Goal: Task Accomplishment & Management: Complete application form

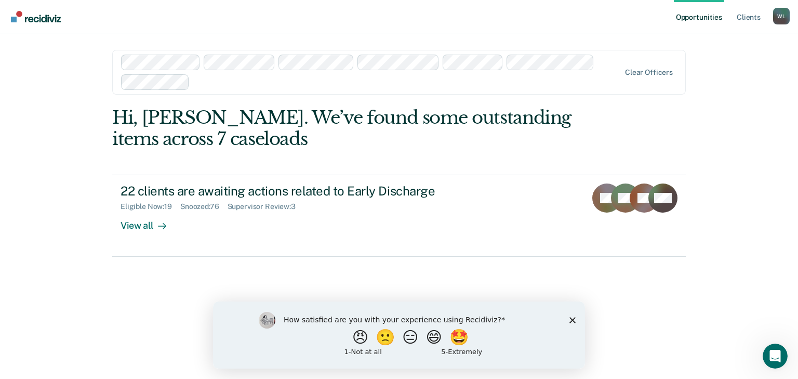
click at [435, 141] on div "Hi, [PERSON_NAME]. We’ve found some outstanding items across 7 caseloads" at bounding box center [341, 128] width 459 height 43
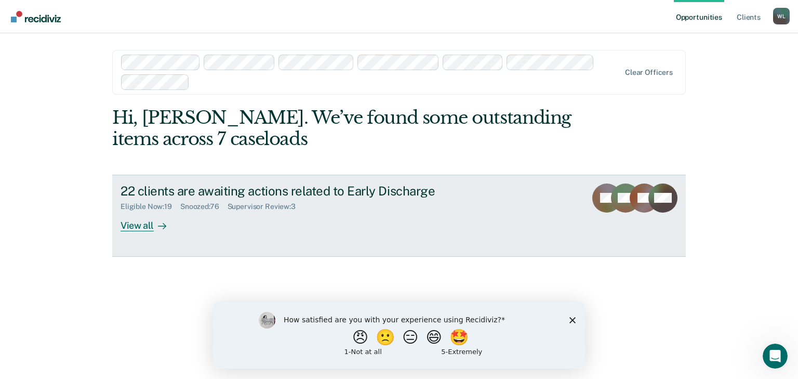
click at [380, 184] on div "22 clients are awaiting actions related to Early Discharge" at bounding box center [303, 190] width 365 height 15
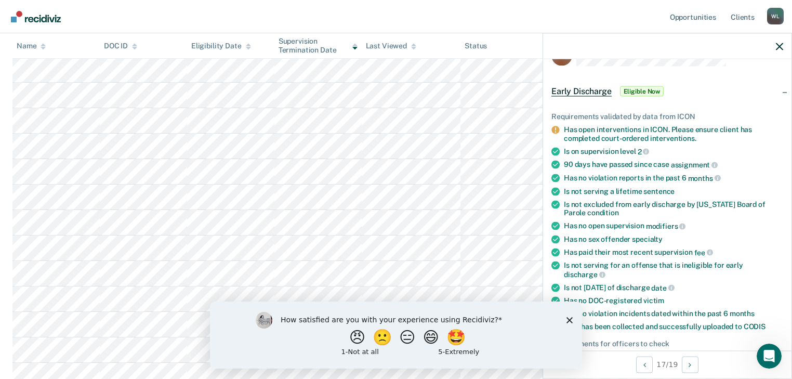
scroll to position [42, 0]
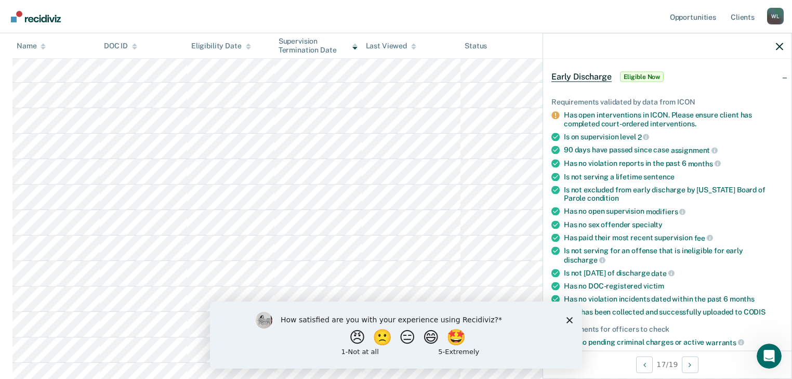
click at [569, 318] on icon "Close survey" at bounding box center [569, 319] width 6 height 6
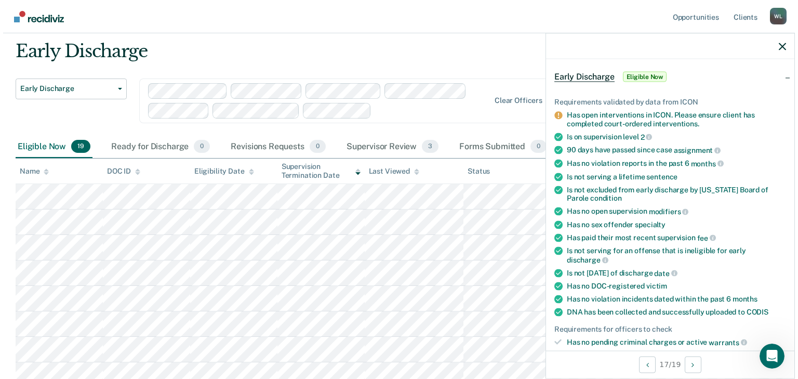
scroll to position [0, 0]
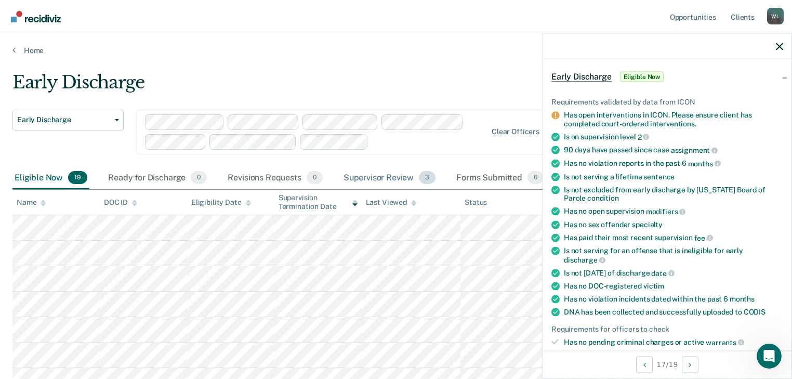
click at [383, 174] on div "Supervisor Review 3" at bounding box center [389, 178] width 97 height 23
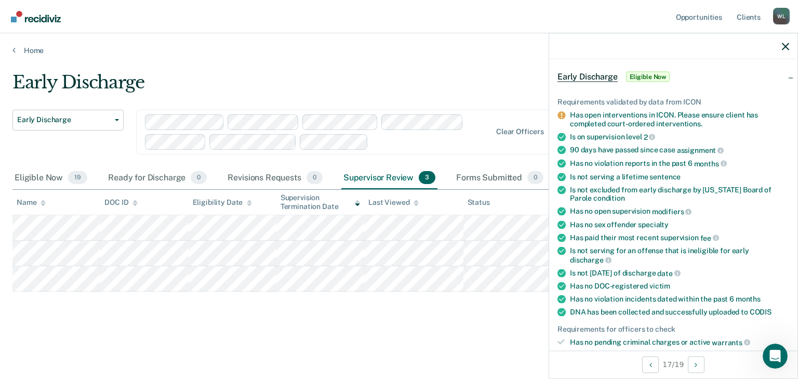
drag, startPoint x: 361, startPoint y: 335, endPoint x: 367, endPoint y: 327, distance: 9.3
click at [362, 333] on main "Early Discharge Early Discharge Early Discharge Clear officers Eligible Now 19 …" at bounding box center [399, 215] width 798 height 321
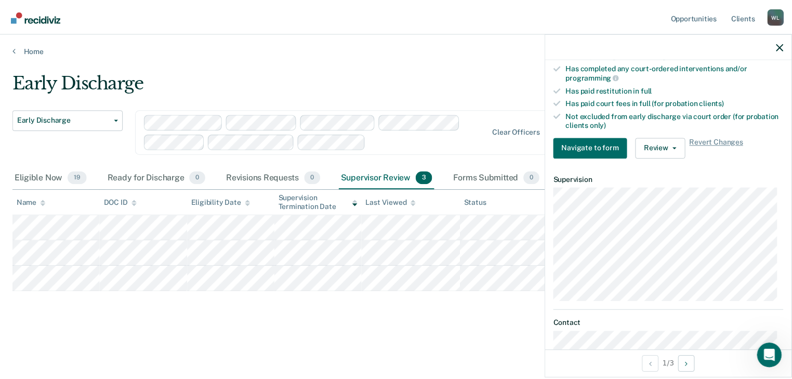
scroll to position [291, 0]
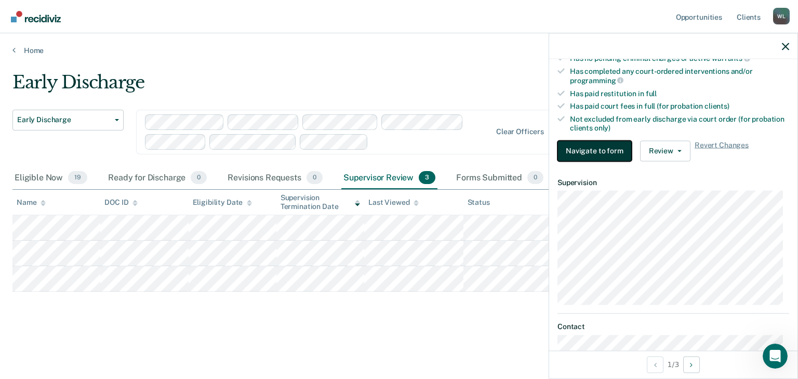
click at [585, 147] on button "Navigate to form" at bounding box center [595, 150] width 74 height 21
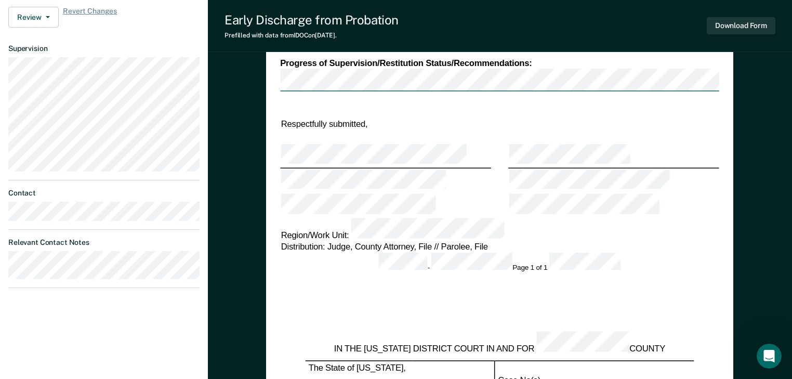
type textarea "x"
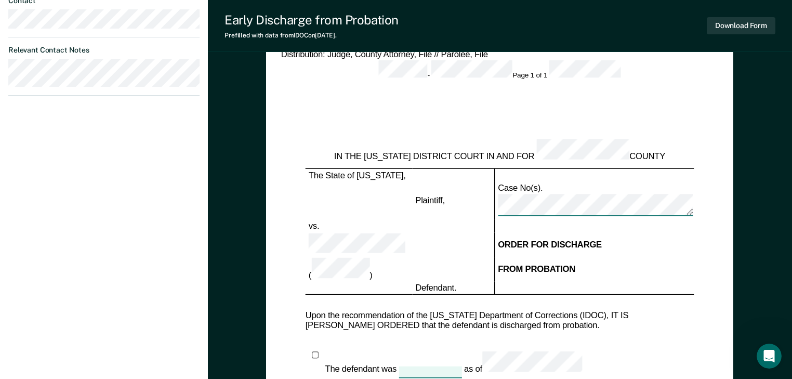
scroll to position [512, 0]
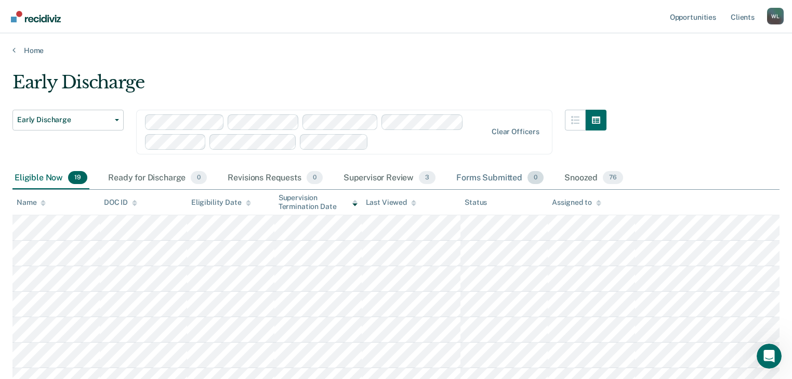
drag, startPoint x: 372, startPoint y: 175, endPoint x: 526, endPoint y: 186, distance: 155.2
click at [372, 174] on div "Supervisor Review 3" at bounding box center [389, 178] width 97 height 23
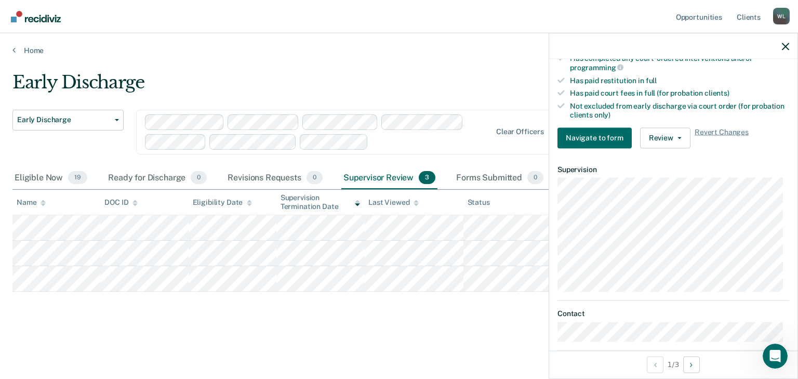
scroll to position [333, 0]
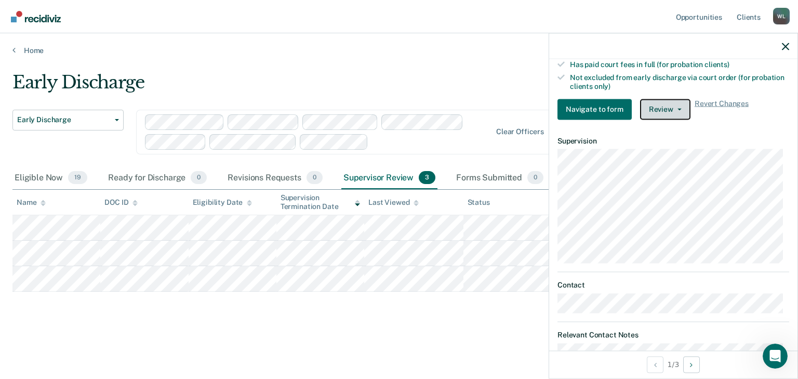
click at [679, 100] on button "Review" at bounding box center [665, 109] width 50 height 21
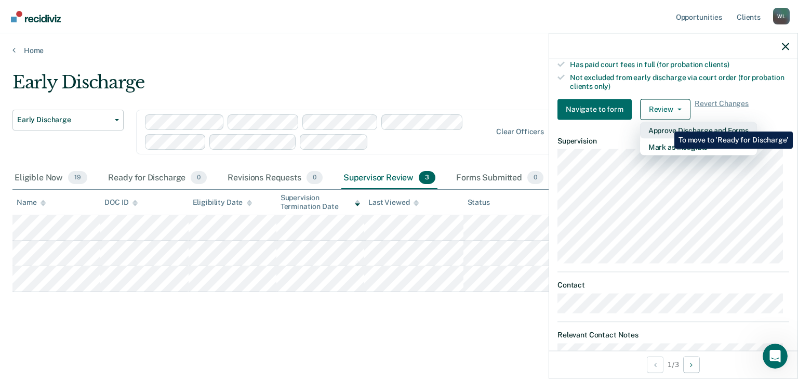
click at [667, 124] on button "Approve Discharge and Forms" at bounding box center [698, 130] width 117 height 17
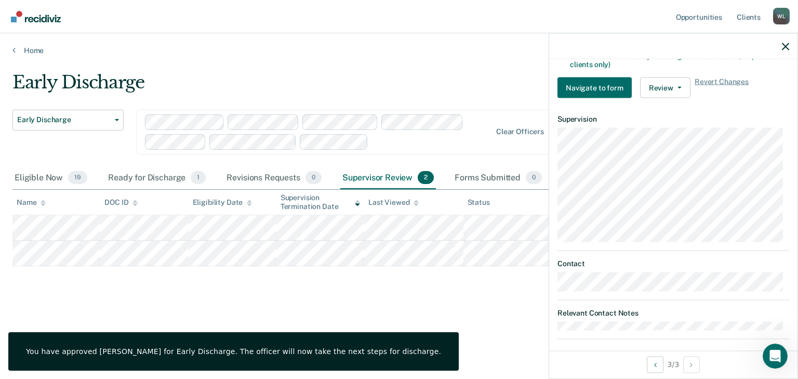
scroll to position [311, 0]
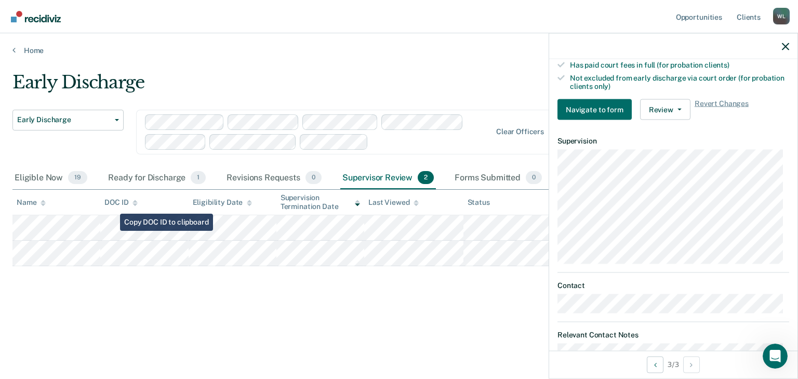
drag, startPoint x: 235, startPoint y: 212, endPoint x: 383, endPoint y: 304, distance: 174.3
click at [383, 304] on div "Early Discharge Early Discharge Early Discharge Clear officers Eligible Now 19 …" at bounding box center [398, 203] width 773 height 262
